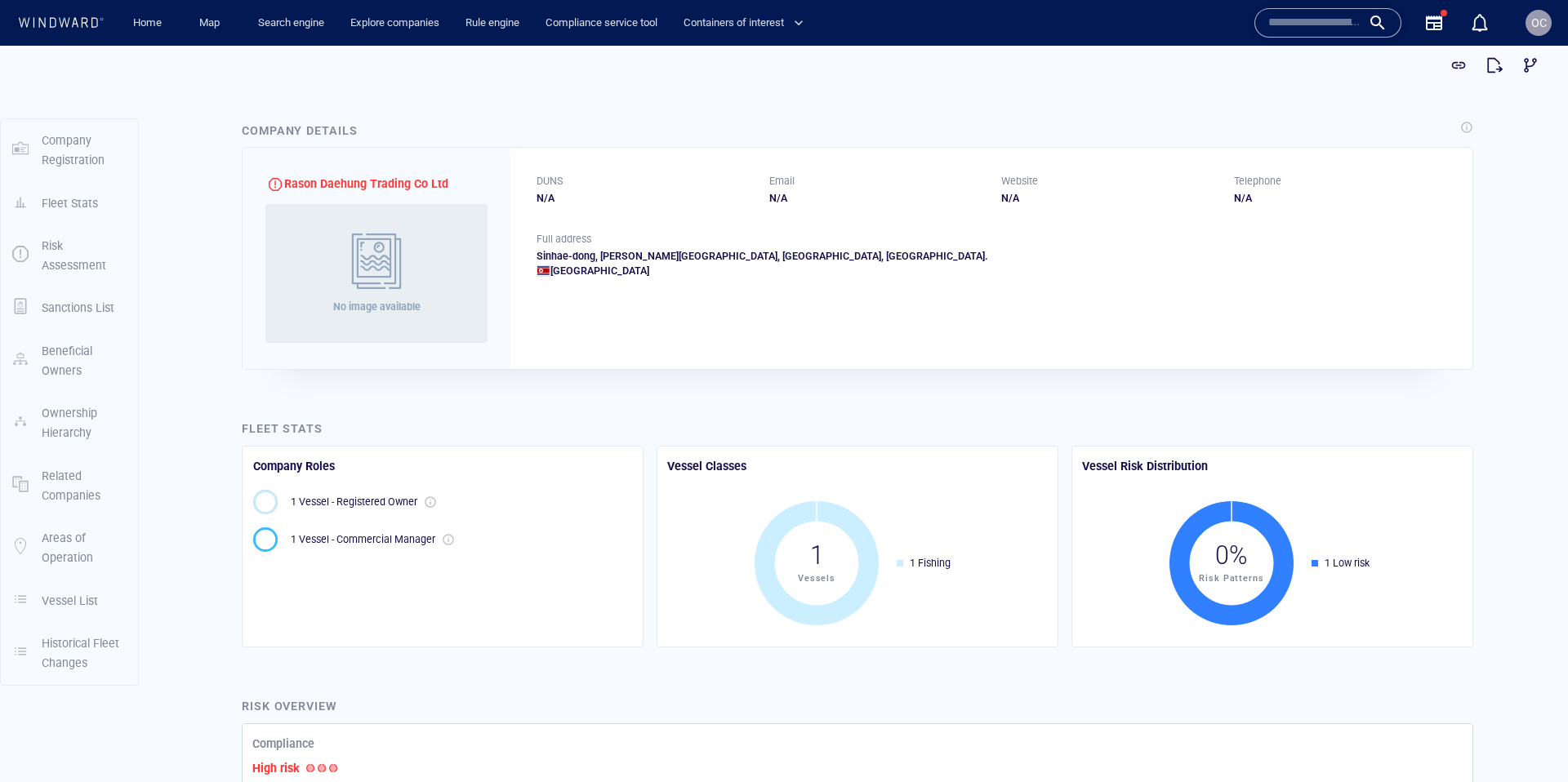
click at [286, 180] on span "Rason Daehung Trading Co Ltd" at bounding box center [365, 183] width 164 height 13
drag, startPoint x: 286, startPoint y: 180, endPoint x: 359, endPoint y: 183, distance: 73.1
click at [359, 183] on span "Rason Daehung Trading Co Ltd" at bounding box center [365, 183] width 164 height 13
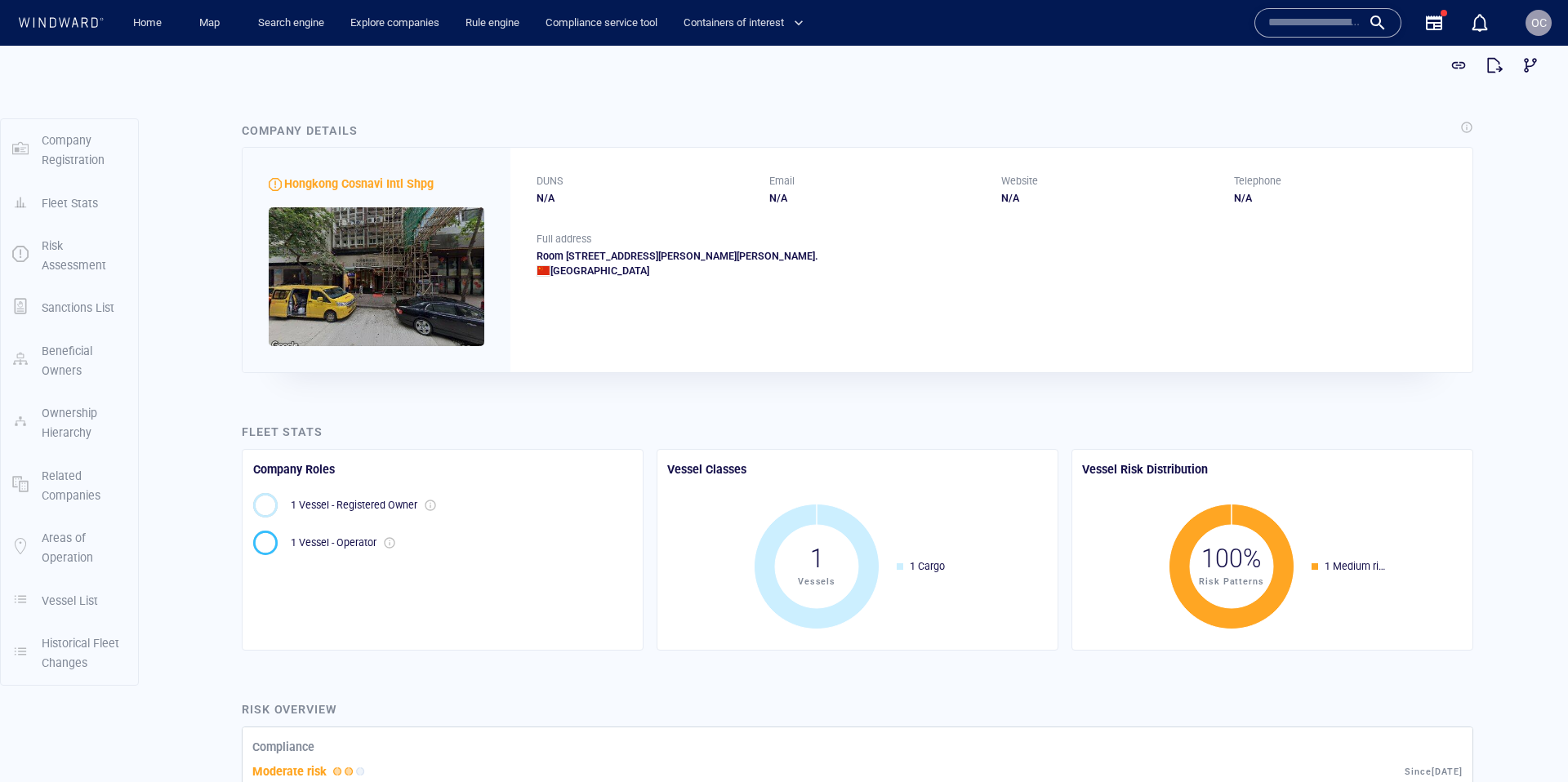
click at [367, 183] on span "Hongkong Cosnavi Intl Shpg" at bounding box center [359, 183] width 149 height 13
click at [351, 178] on span "Hongkong Cosnavi Intl Shpg" at bounding box center [359, 183] width 149 height 13
click at [1310, 26] on input "text" at bounding box center [1315, 22] width 93 height 25
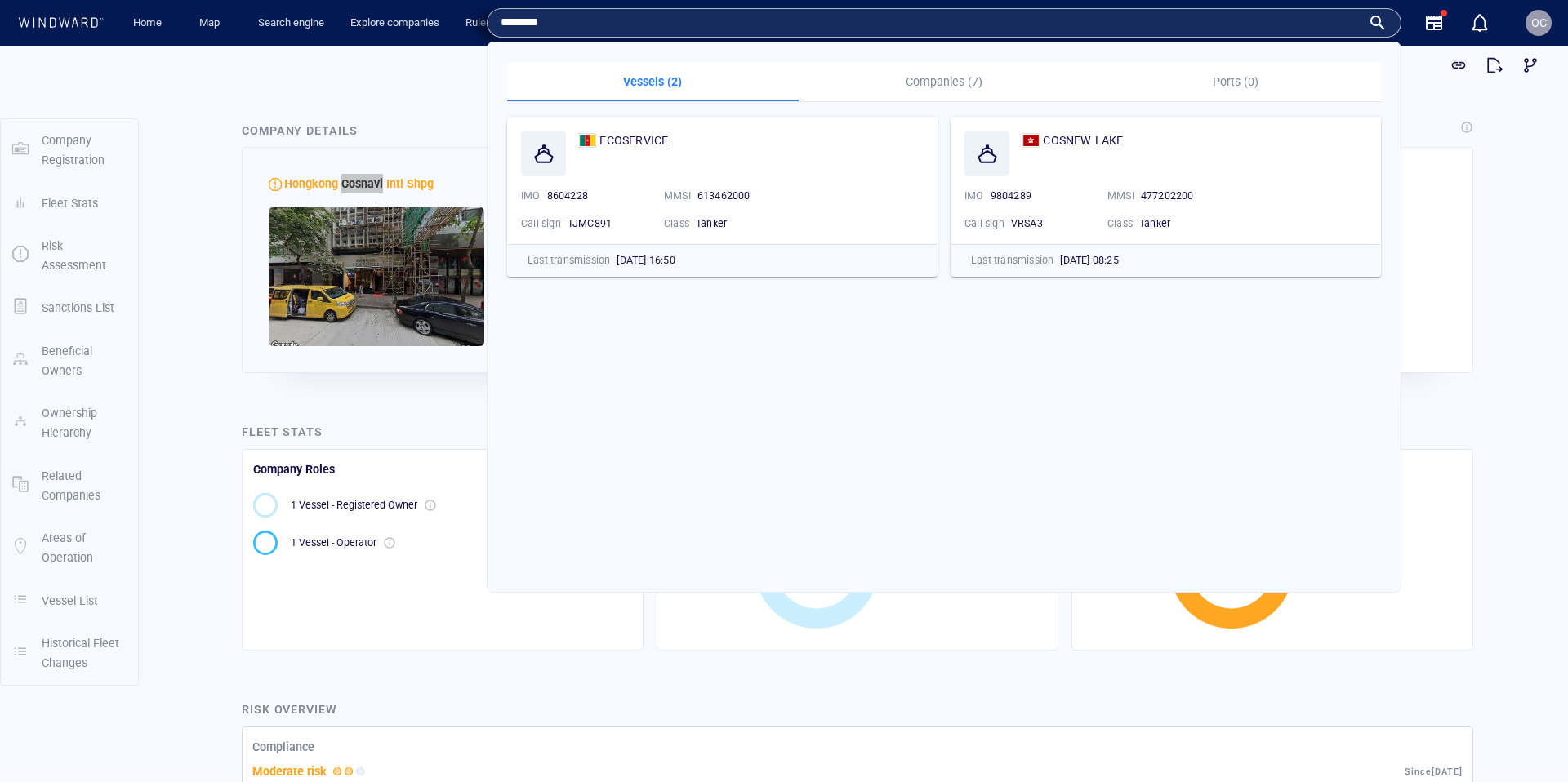
type input "********"
click at [949, 81] on p "Companies (7)" at bounding box center [944, 81] width 272 height 20
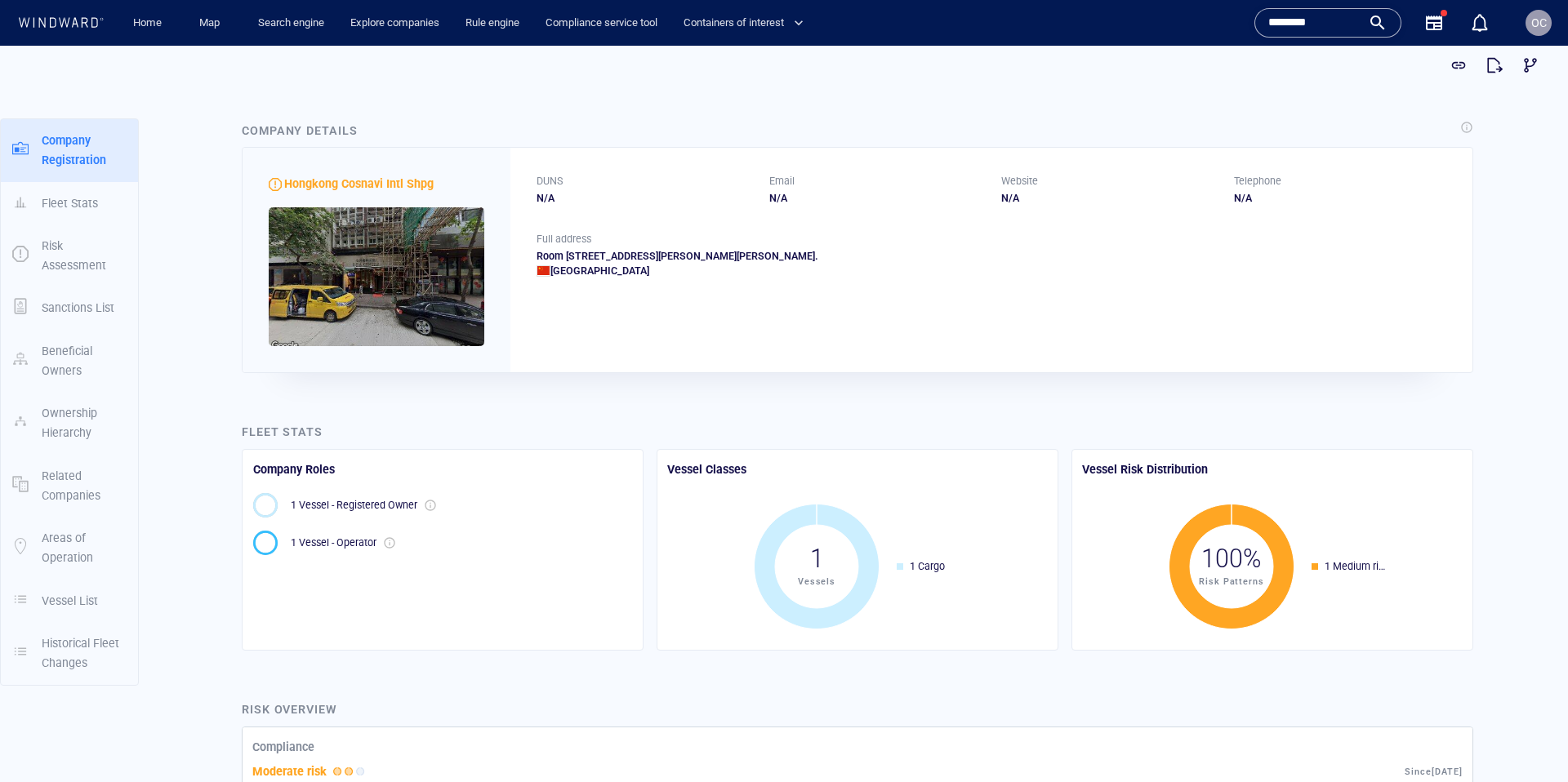
click at [413, 187] on span "Hongkong Cosnavi Intl Shpg" at bounding box center [359, 183] width 149 height 13
drag, startPoint x: 413, startPoint y: 187, endPoint x: 329, endPoint y: 188, distance: 84.0
click at [329, 188] on span "Hongkong Cosnavi Intl Shpg" at bounding box center [359, 183] width 149 height 13
copy span "Hongkong Cosnavi Intl Shpg"
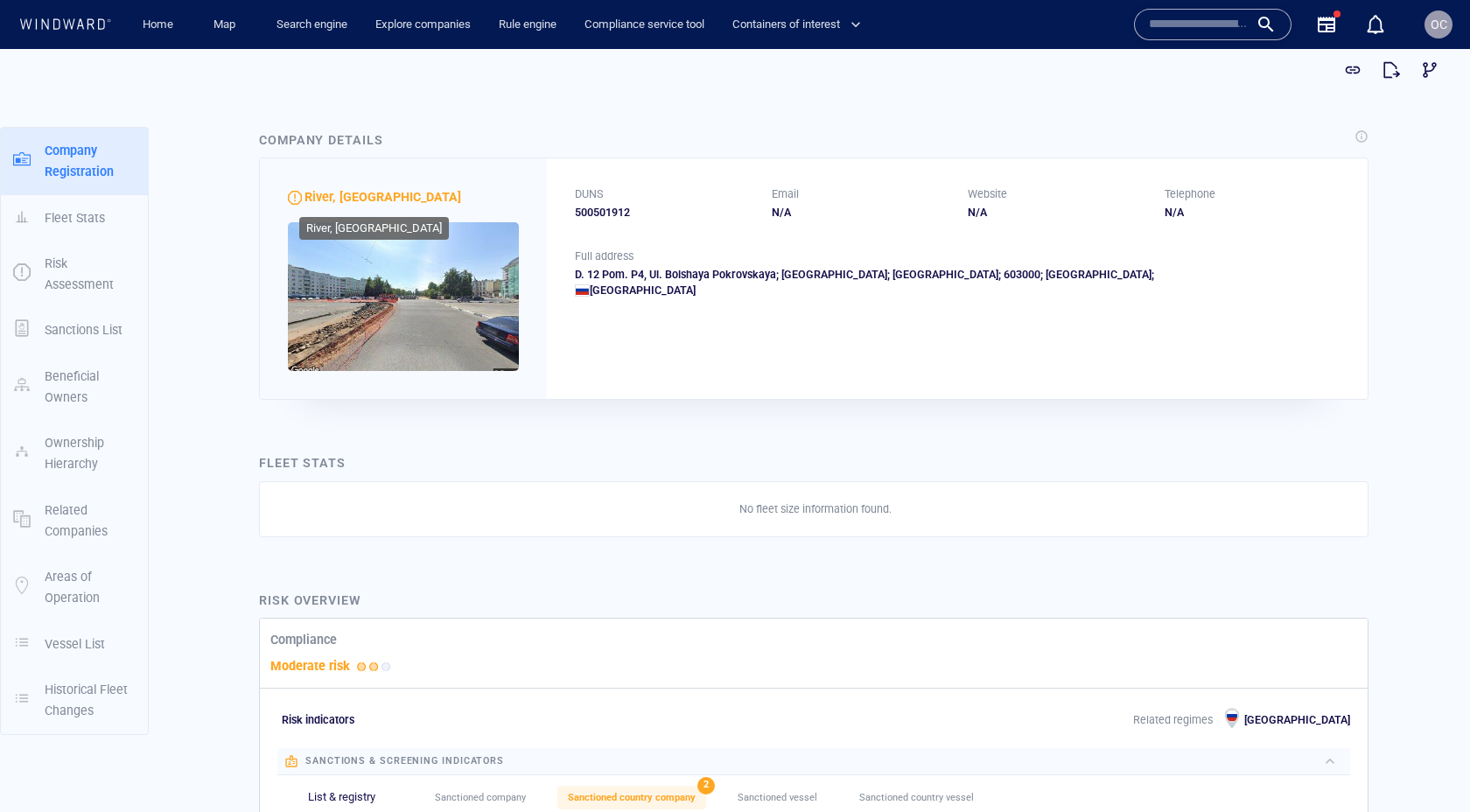
click at [313, 197] on span "River, Ooo" at bounding box center [382, 197] width 156 height 14
drag, startPoint x: 313, startPoint y: 197, endPoint x: 345, endPoint y: 197, distance: 32.0
click at [345, 197] on span "River, Ooo" at bounding box center [382, 197] width 156 height 14
copy span "River, Ooo"
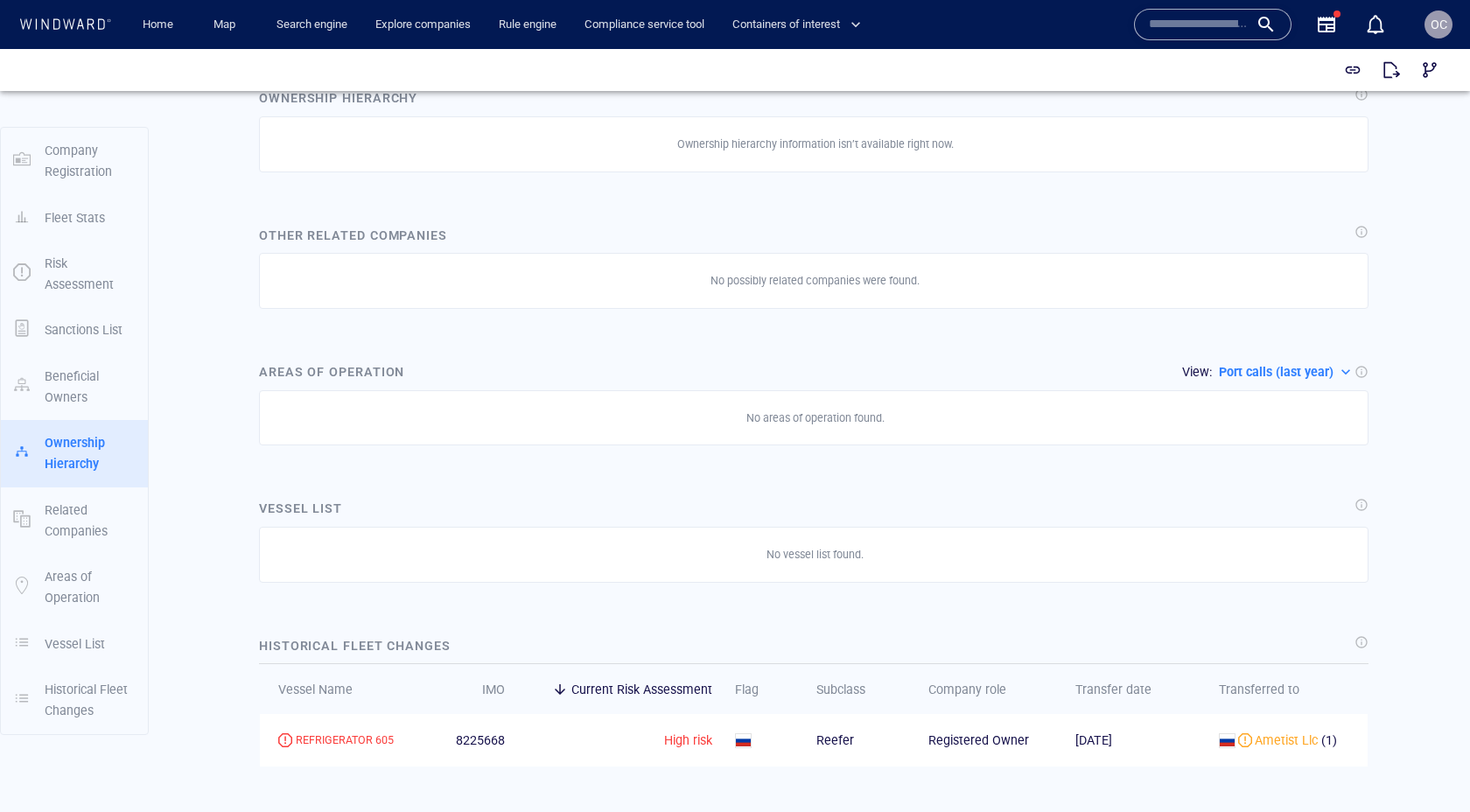
scroll to position [1246, 0]
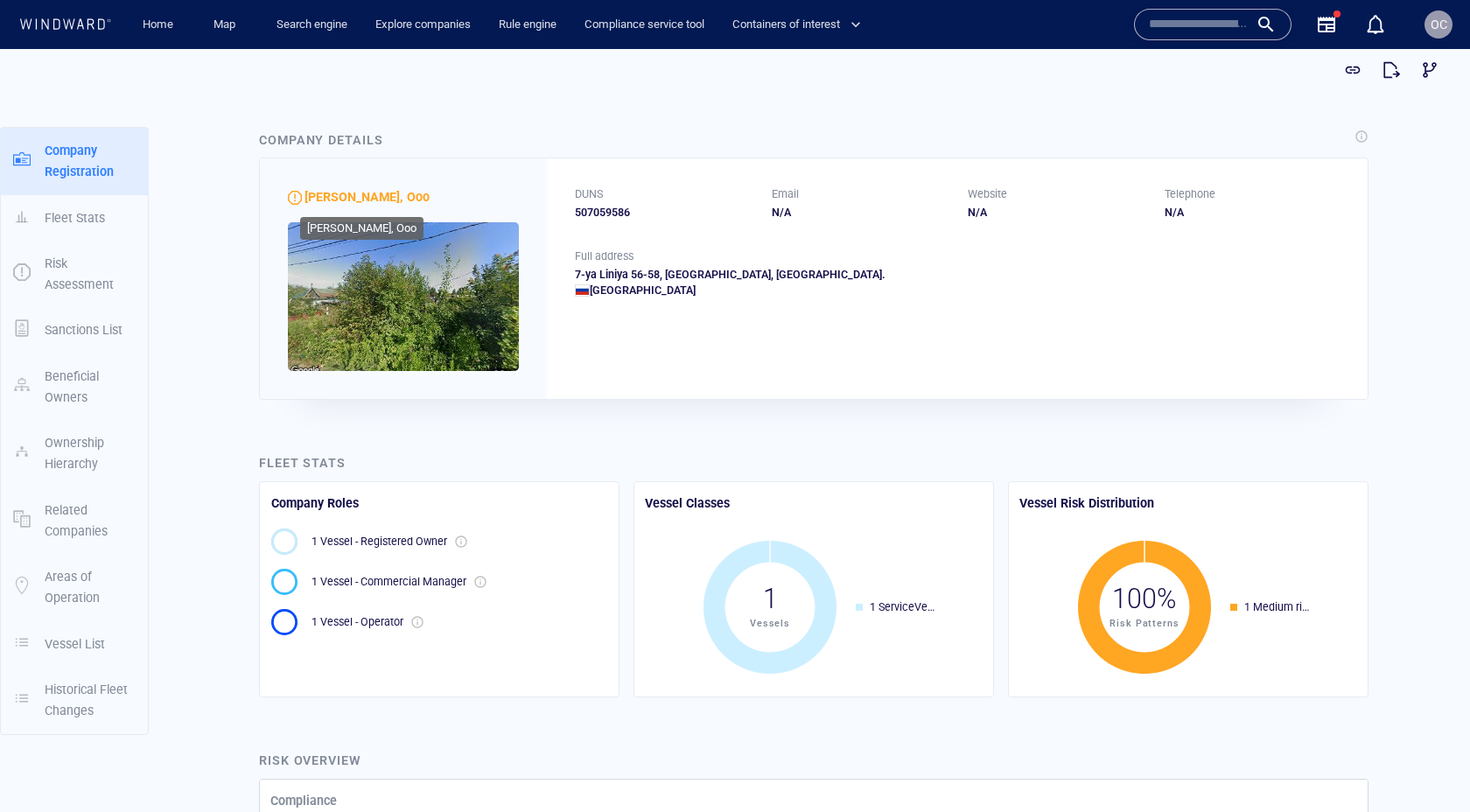
click at [320, 197] on span "[PERSON_NAME], Ooo" at bounding box center [367, 197] width 125 height 14
copy span "Pilarn"
